Goal: Task Accomplishment & Management: Use online tool/utility

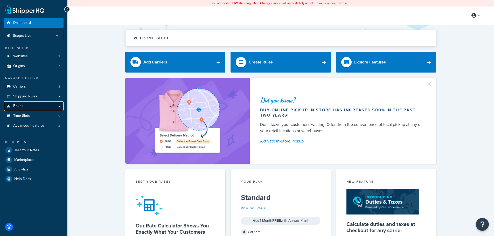
click at [37, 109] on link "Boxes" at bounding box center [34, 106] width 60 height 10
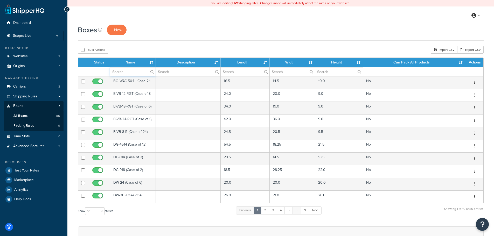
click at [119, 71] on input "text" at bounding box center [132, 71] width 45 height 9
type input "sphere"
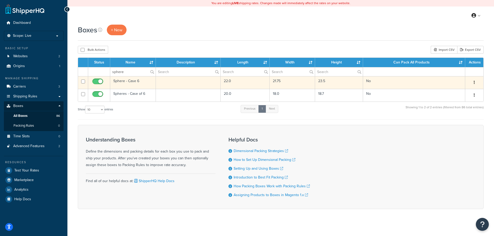
click at [134, 82] on td "Sphere - Case 6" at bounding box center [133, 82] width 46 height 13
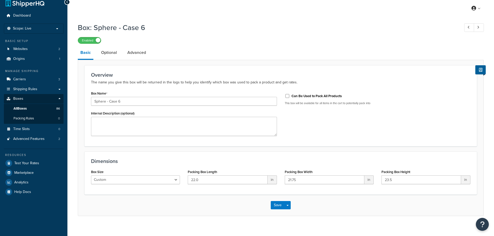
scroll to position [13, 0]
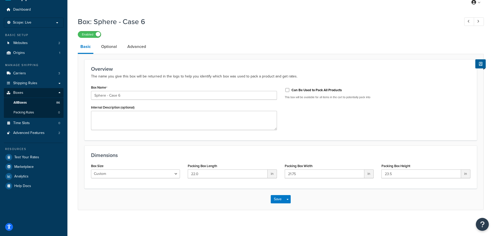
click at [222, 40] on div "Box: Sphere - Case 6 Enabled Basic Optional Advanced Overview The name you give…" at bounding box center [281, 112] width 406 height 196
click at [235, 31] on div "Enabled" at bounding box center [281, 34] width 406 height 7
click at [264, 27] on div "Box: Sphere - Case 6 Enabled" at bounding box center [281, 26] width 406 height 24
click at [33, 157] on span "Test Your Rates" at bounding box center [26, 157] width 25 height 4
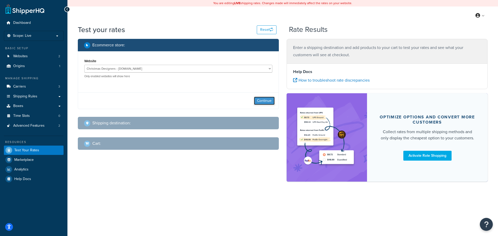
click at [270, 101] on button "Continue" at bounding box center [264, 101] width 21 height 8
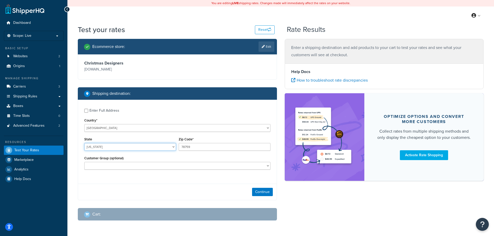
click at [120, 149] on select "Alabama Alaska American Samoa Arizona Arkansas Armed Forces Americas Armed Forc…" at bounding box center [130, 147] width 92 height 8
select select "CA"
click at [84, 143] on select "Alabama Alaska American Samoa Arizona Arkansas Armed Forces Americas Armed Forc…" at bounding box center [130, 147] width 92 height 8
click at [198, 149] on input "78759" at bounding box center [225, 147] width 92 height 8
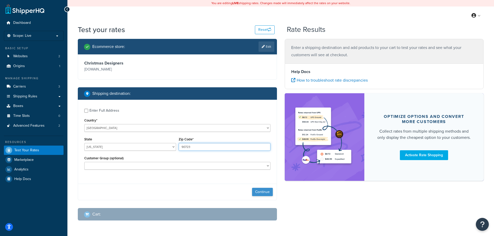
type input "90723"
click at [265, 191] on button "Continue" at bounding box center [262, 192] width 21 height 8
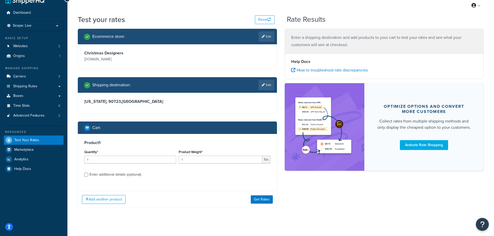
scroll to position [16, 0]
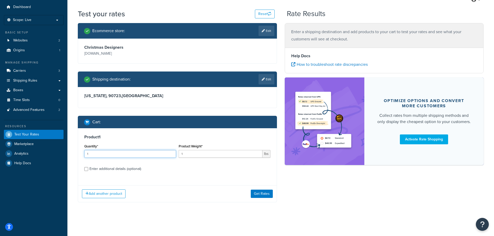
click at [122, 155] on input "1" at bounding box center [130, 154] width 92 height 8
type input "6"
click at [178, 134] on div "Product 1 Quantity* 6 Product Weight* 1 lbs Enter additional details (optional)" at bounding box center [177, 154] width 199 height 53
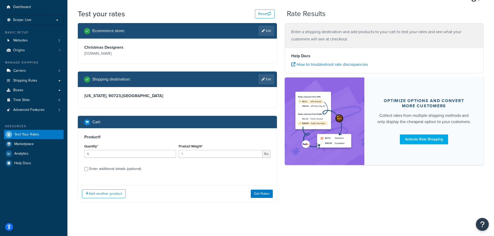
click at [92, 170] on div "Enter additional details (optional)" at bounding box center [116, 169] width 52 height 7
click at [88, 170] on input "Enter additional details (optional)" at bounding box center [86, 169] width 4 height 4
checkbox input "true"
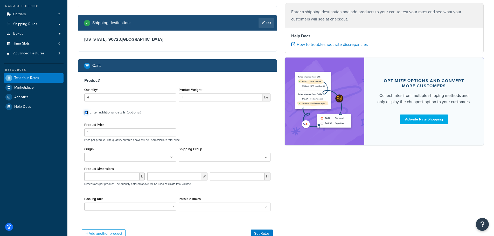
scroll to position [112, 0]
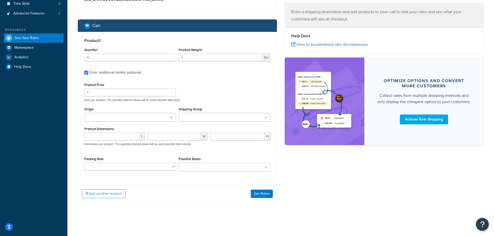
click at [200, 169] on input "Possible Boxes" at bounding box center [203, 168] width 46 height 6
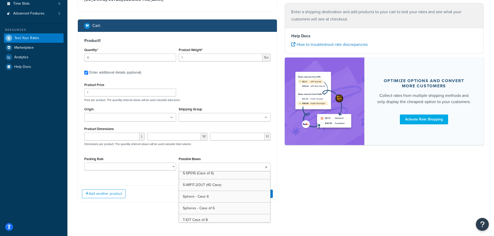
scroll to position [856, 0]
click at [316, 199] on div "Ecommerce store : Edit Christmas Designers christmasdesigners.com Shipping dest…" at bounding box center [281, 69] width 414 height 285
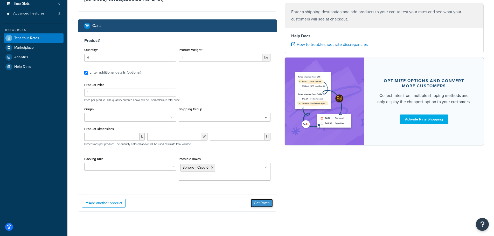
click at [261, 199] on button "Get Rates" at bounding box center [262, 203] width 22 height 8
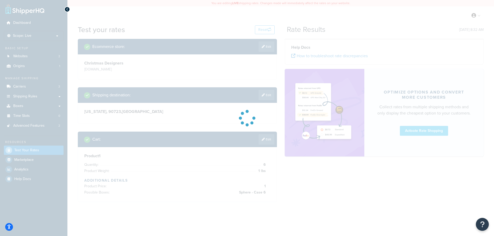
scroll to position [0, 0]
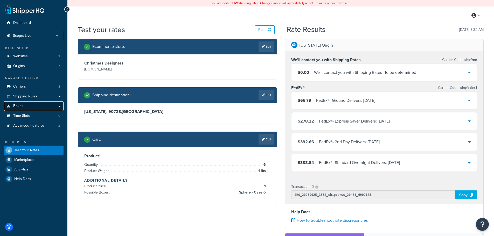
drag, startPoint x: 29, startPoint y: 104, endPoint x: 33, endPoint y: 110, distance: 7.7
click at [28, 104] on link "Boxes" at bounding box center [34, 106] width 60 height 10
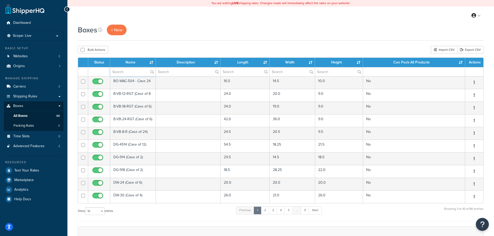
click at [126, 71] on input "text" at bounding box center [132, 71] width 45 height 9
type input "sphere"
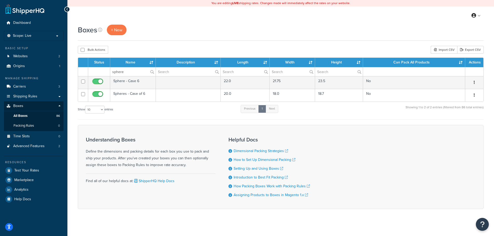
click at [188, 113] on div "Show 10 15 25 50 100 1000 entries Previous 1 Next Showing 1 to 2 of 2 entries (…" at bounding box center [281, 112] width 406 height 15
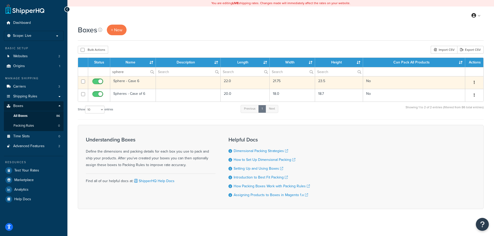
click at [166, 86] on td at bounding box center [188, 82] width 65 height 13
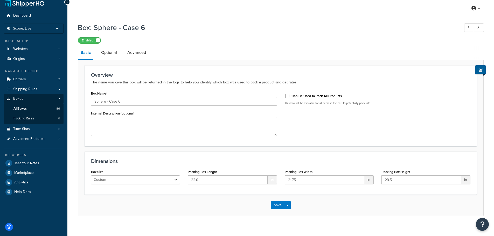
scroll to position [13, 0]
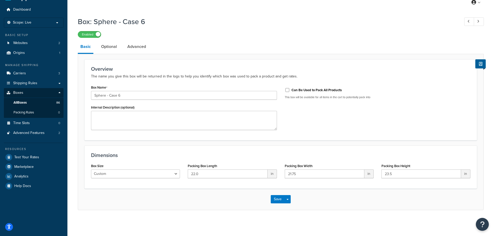
click at [192, 77] on p "The name you give this box will be returned in the logs to help you identify wh…" at bounding box center [281, 76] width 380 height 6
click at [197, 68] on h3 "Overview" at bounding box center [281, 69] width 380 height 6
click at [208, 79] on p "The name you give this box will be returned in the logs to help you identify wh…" at bounding box center [281, 76] width 380 height 6
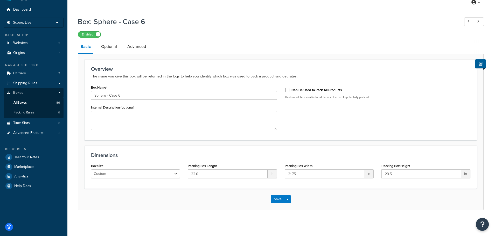
click at [365, 132] on div "Box Name Sphere - Case 6 Internal Description (optional) Can Be Used to Pack Al…" at bounding box center [280, 109] width 387 height 50
drag, startPoint x: 272, startPoint y: 81, endPoint x: 273, endPoint y: 29, distance: 51.9
click at [273, 29] on div "Box: Sphere - Case 6 Enabled" at bounding box center [281, 26] width 406 height 24
